Goal: Transaction & Acquisition: Purchase product/service

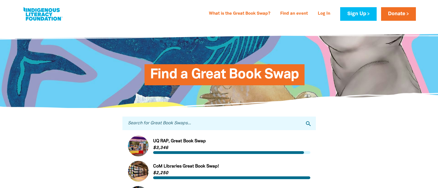
click at [224, 73] on span "Find a Great Book Swap" at bounding box center [224, 76] width 149 height 17
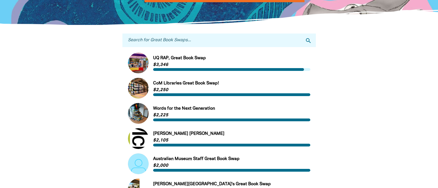
scroll to position [111, 0]
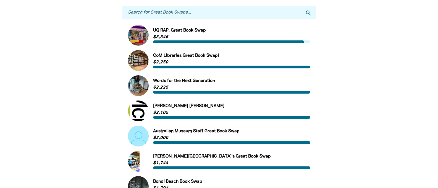
click at [195, 83] on link "Link to Words for the Next Generation" at bounding box center [219, 85] width 182 height 21
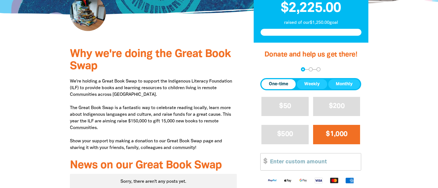
scroll to position [166, 0]
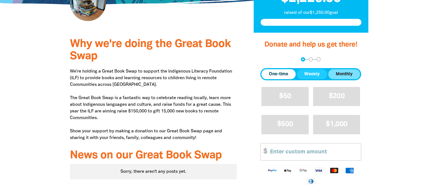
click at [343, 76] on span "Monthly" at bounding box center [344, 74] width 17 height 7
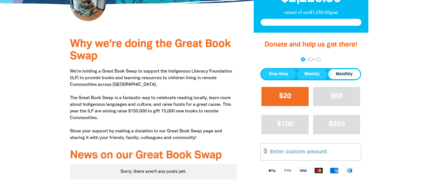
click at [279, 103] on button "$20" at bounding box center [284, 96] width 47 height 19
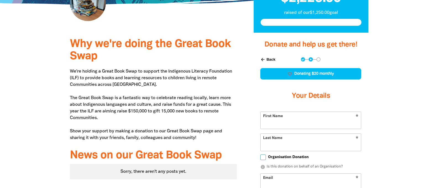
select select "IN"
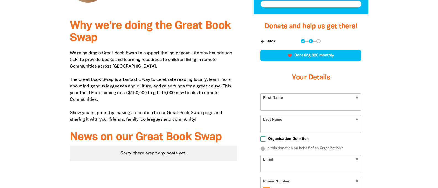
scroll to position [221, 0]
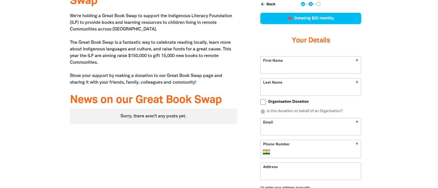
click at [321, 64] on input "First Name" at bounding box center [311, 64] width 100 height 17
type input "Test"
click at [298, 90] on input "Last Name" at bounding box center [311, 86] width 100 height 17
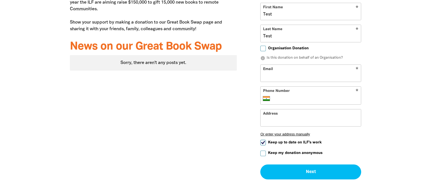
scroll to position [276, 0]
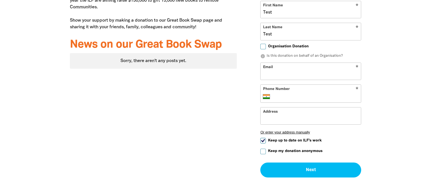
type input "Test"
click at [298, 75] on input "Email" at bounding box center [311, 71] width 100 height 17
type input "test@test.com"
click at [301, 98] on input "Phone Number" at bounding box center [316, 96] width 85 height 7
type input "1"
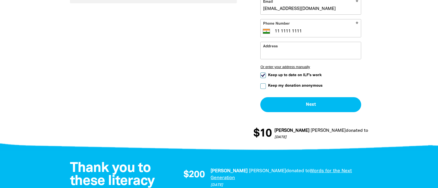
scroll to position [332, 0]
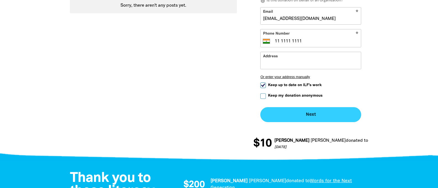
type input "11 1111 1111"
click at [298, 112] on button "Next chevron_right" at bounding box center [310, 114] width 101 height 15
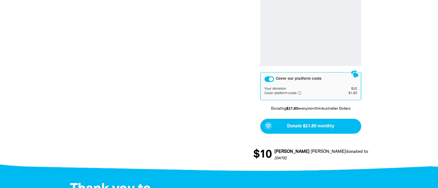
scroll to position [404, 0]
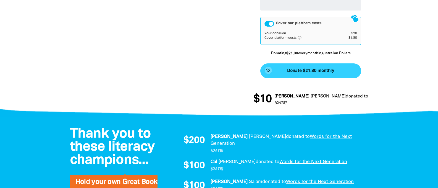
click at [312, 71] on span "Donate $21.80 monthly" at bounding box center [310, 71] width 47 height 4
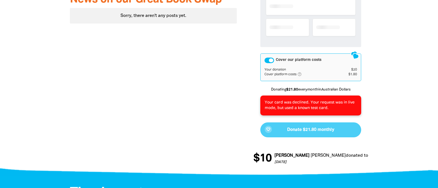
scroll to position [321, 0]
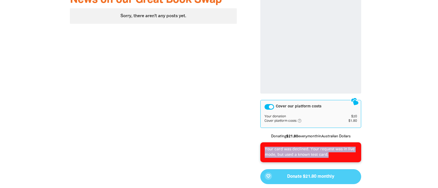
drag, startPoint x: 334, startPoint y: 155, endPoint x: 266, endPoint y: 149, distance: 68.7
click at [266, 149] on p "Your card was declined. Your request was in live mode, but used a known test ca…" at bounding box center [311, 151] width 92 height 11
copy p "Your card was declined. Your request was in live mode, but used a known test ca…"
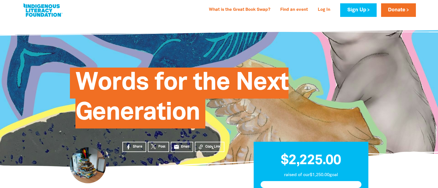
scroll to position [0, 0]
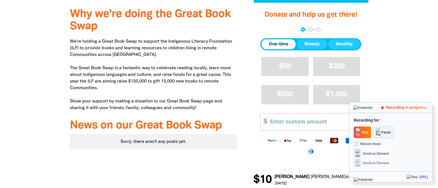
scroll to position [193, 0]
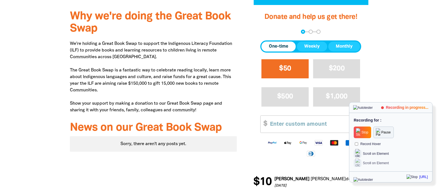
click at [289, 70] on span "$50" at bounding box center [285, 68] width 12 height 6
select select "IN"
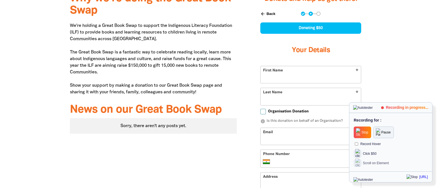
scroll to position [221, 0]
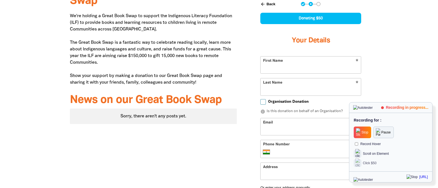
click at [271, 71] on input "First Name" at bounding box center [311, 64] width 100 height 17
type input "Test"
click at [268, 91] on input "Last Name" at bounding box center [311, 86] width 100 height 17
type input "Test"
click at [282, 127] on input "Email" at bounding box center [311, 126] width 100 height 17
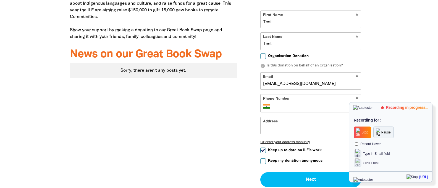
scroll to position [276, 0]
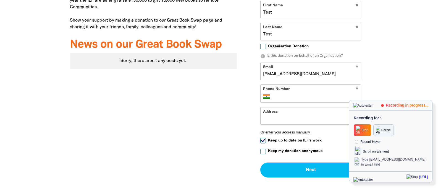
type input "Test@test.com"
click at [282, 98] on input "Phone Number" at bounding box center [316, 96] width 85 height 7
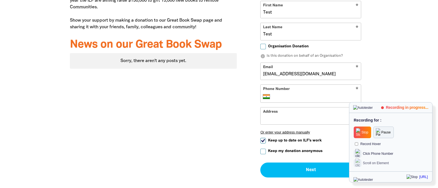
type input "11 1111 1111"
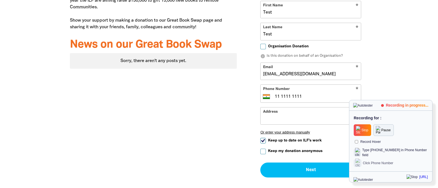
click at [289, 119] on input "Address" at bounding box center [311, 115] width 100 height 17
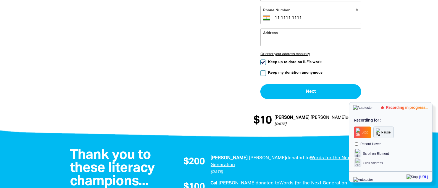
scroll to position [359, 0]
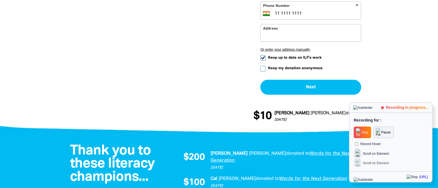
click at [262, 70] on input "Keep my donation anonymous" at bounding box center [263, 69] width 6 height 6
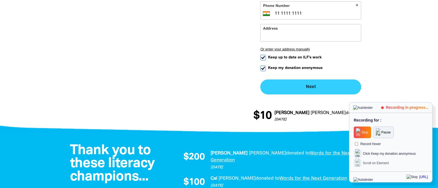
click at [299, 85] on button "Next chevron_right" at bounding box center [310, 86] width 101 height 15
checkbox input "false"
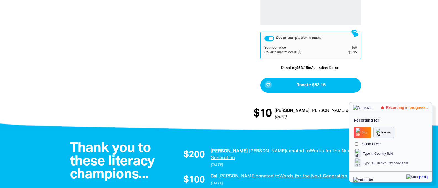
scroll to position [404, 0]
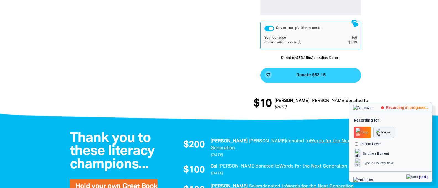
click at [292, 74] on button "favorite_border Donate $53.15" at bounding box center [310, 75] width 101 height 15
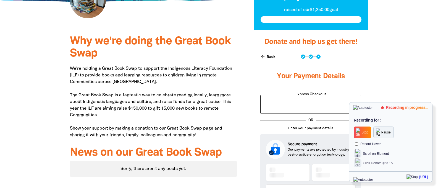
scroll to position [128, 0]
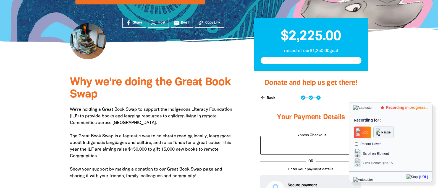
click at [364, 133] on span "Stop" at bounding box center [364, 132] width 7 height 4
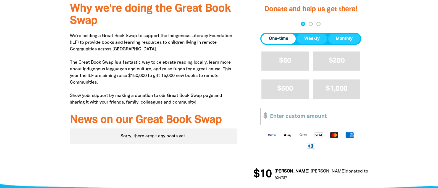
scroll to position [193, 0]
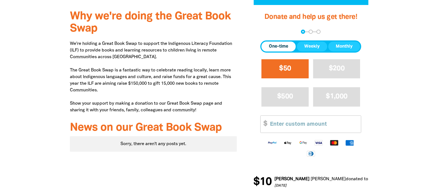
click at [285, 69] on span "$50" at bounding box center [285, 68] width 12 height 6
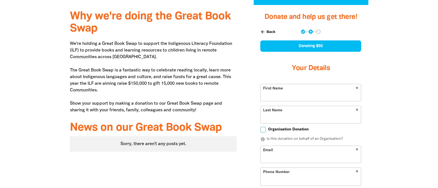
select select "IN"
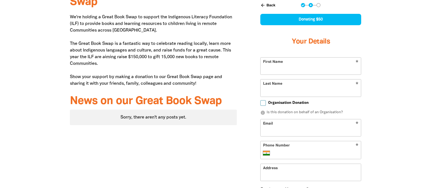
scroll to position [221, 0]
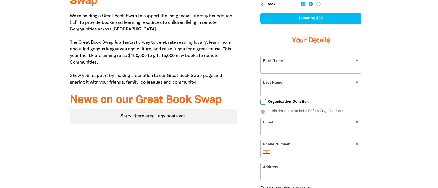
click at [311, 65] on input "First Name" at bounding box center [311, 64] width 100 height 17
type input "Test"
click at [311, 87] on input "Last Name" at bounding box center [311, 86] width 100 height 17
type input "Test"
click at [311, 126] on input "Email" at bounding box center [311, 126] width 100 height 17
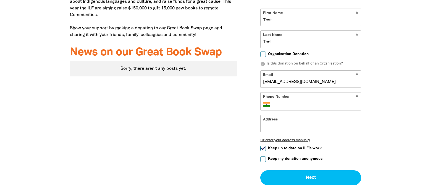
scroll to position [276, 0]
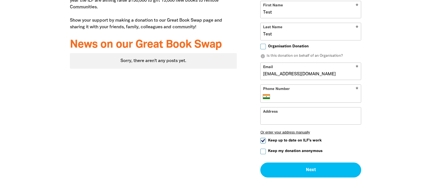
type input "[EMAIL_ADDRESS][DOMAIN_NAME]"
click at [316, 96] on input "Phone Number" at bounding box center [316, 96] width 85 height 7
type input "11 1111 1111"
click at [311, 116] on input "Address" at bounding box center [311, 115] width 100 height 17
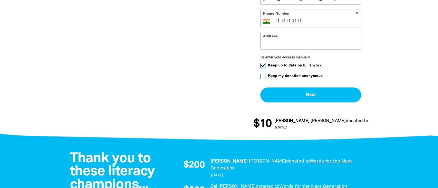
scroll to position [359, 0]
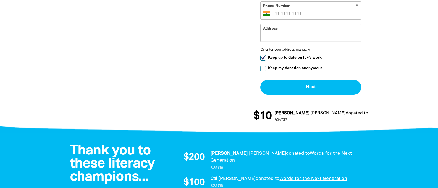
click at [263, 69] on input "Keep my donation anonymous" at bounding box center [263, 69] width 6 height 6
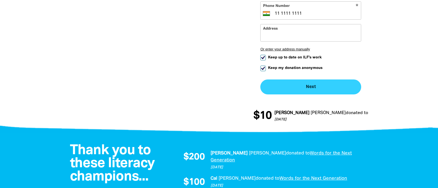
click at [311, 87] on button "Next chevron_right" at bounding box center [310, 86] width 101 height 15
checkbox input "false"
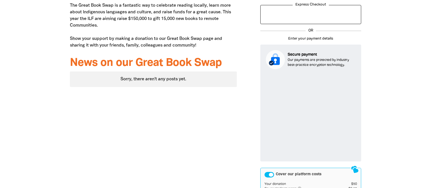
scroll to position [266, 0]
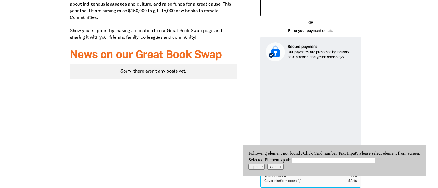
click at [255, 168] on button "Update" at bounding box center [256, 167] width 16 height 6
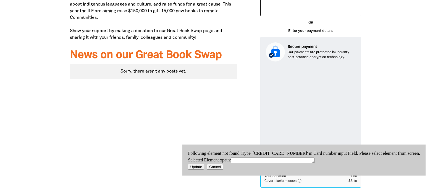
click at [204, 165] on button "Update" at bounding box center [196, 167] width 16 height 6
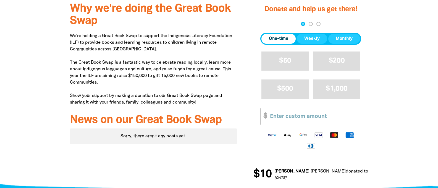
scroll to position [193, 0]
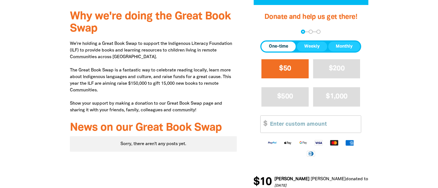
click at [285, 69] on span "$50" at bounding box center [285, 68] width 12 height 6
select select "IN"
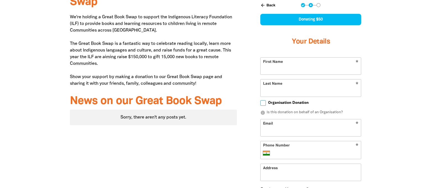
scroll to position [221, 0]
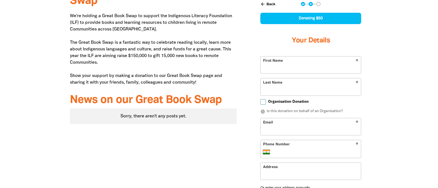
click at [311, 65] on input "First Name" at bounding box center [311, 64] width 100 height 17
type input "Test"
click at [311, 87] on input "Last Name" at bounding box center [311, 86] width 100 height 17
type input "Test"
click at [311, 126] on input "Email" at bounding box center [311, 126] width 100 height 17
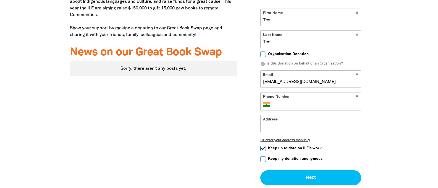
scroll to position [276, 0]
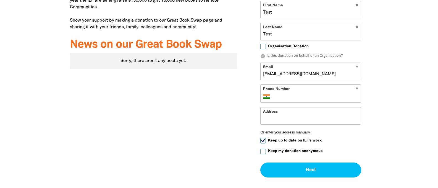
type input "[EMAIL_ADDRESS][DOMAIN_NAME]"
click at [316, 96] on input "Phone Number" at bounding box center [316, 96] width 85 height 7
type input "11 1111 1111"
click at [311, 116] on input "Address" at bounding box center [311, 115] width 100 height 17
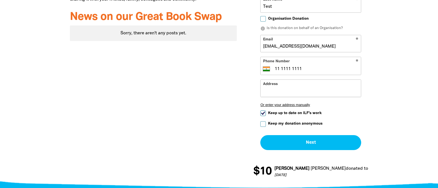
scroll to position [359, 0]
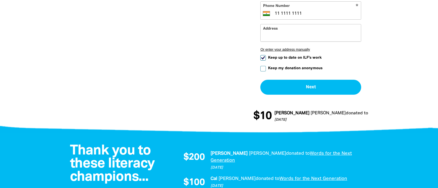
click at [263, 69] on input "Keep my donation anonymous" at bounding box center [263, 69] width 6 height 6
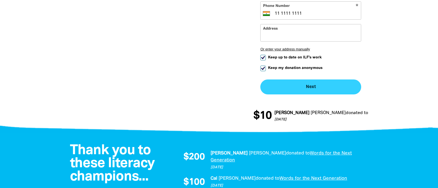
click at [311, 87] on button "Next chevron_right" at bounding box center [310, 86] width 101 height 15
checkbox input "false"
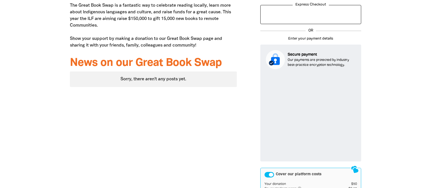
scroll to position [266, 0]
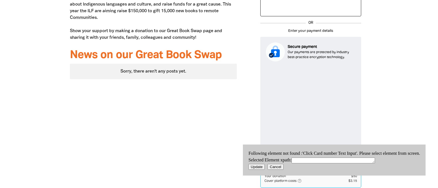
click at [278, 168] on button "Cancel" at bounding box center [275, 167] width 16 height 6
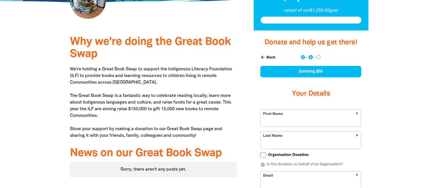
scroll to position [195, 0]
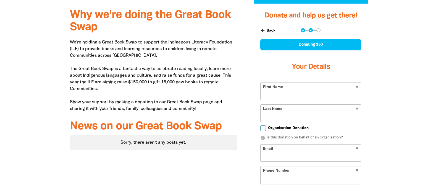
select select "IN"
click at [311, 91] on input "First Name" at bounding box center [311, 91] width 100 height 17
type input "[PERSON_NAME]"
click at [311, 113] on input "Last Name" at bounding box center [311, 112] width 100 height 17
type input "Doe"
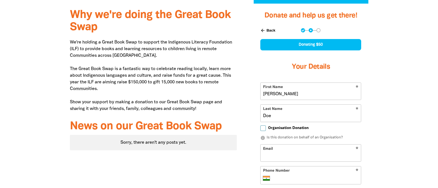
click at [311, 153] on input "Email" at bounding box center [311, 152] width 100 height 17
type input "john.doe@example.com"
click at [316, 178] on input "Phone Number" at bounding box center [316, 178] width 85 height 7
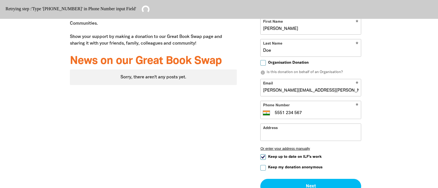
scroll to position [250, 0]
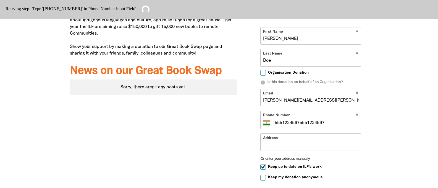
type input "5551 234 567"
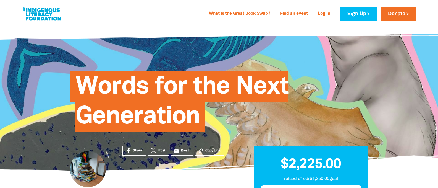
click at [0, 0] on div "What is the Great Book Swap? Find an event Log In Sign Up Donate What is the Gr…" at bounding box center [219, 12] width 438 height 25
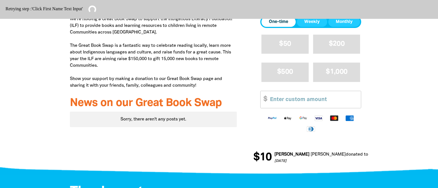
scroll to position [249, 0]
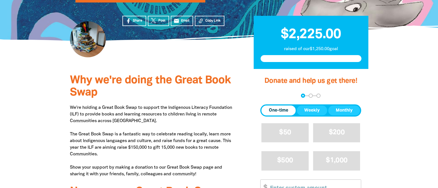
scroll to position [193, 0]
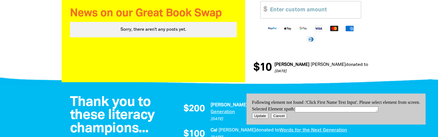
scroll to position [302, 0]
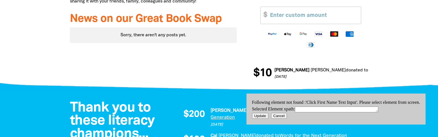
click at [277, 114] on button "Cancel" at bounding box center [279, 116] width 16 height 6
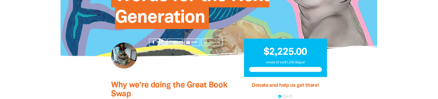
scroll to position [111, 0]
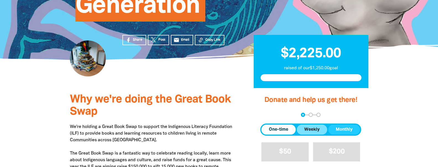
click at [308, 128] on span "Weekly" at bounding box center [311, 129] width 15 height 7
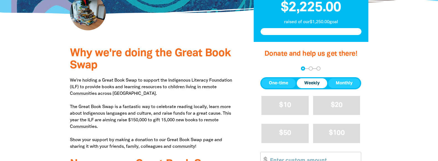
scroll to position [184, 0]
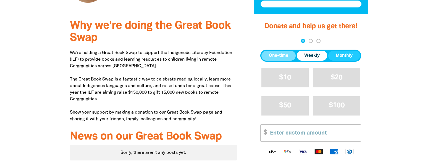
click at [280, 51] on button "One-time" at bounding box center [278, 56] width 34 height 10
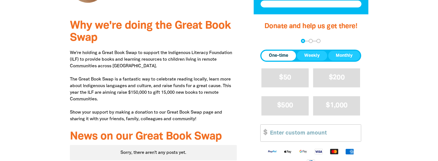
click at [286, 96] on div "$50 $200 $500 $1,000 Other Amount $" at bounding box center [310, 107] width 101 height 76
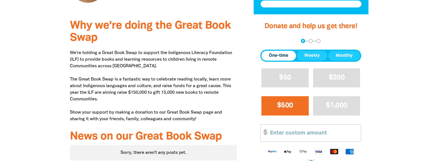
click at [290, 109] on span "$500" at bounding box center [285, 106] width 16 height 6
select select "IN"
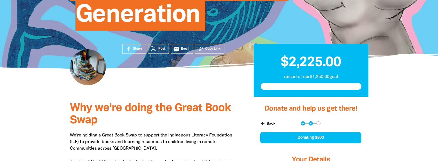
scroll to position [97, 0]
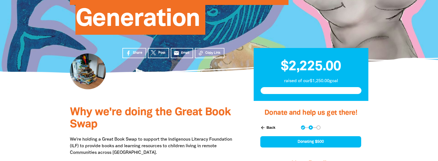
click at [270, 126] on button "arrow_back Back" at bounding box center [267, 127] width 19 height 9
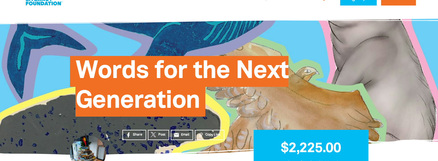
scroll to position [0, 0]
